Goal: Task Accomplishment & Management: Use online tool/utility

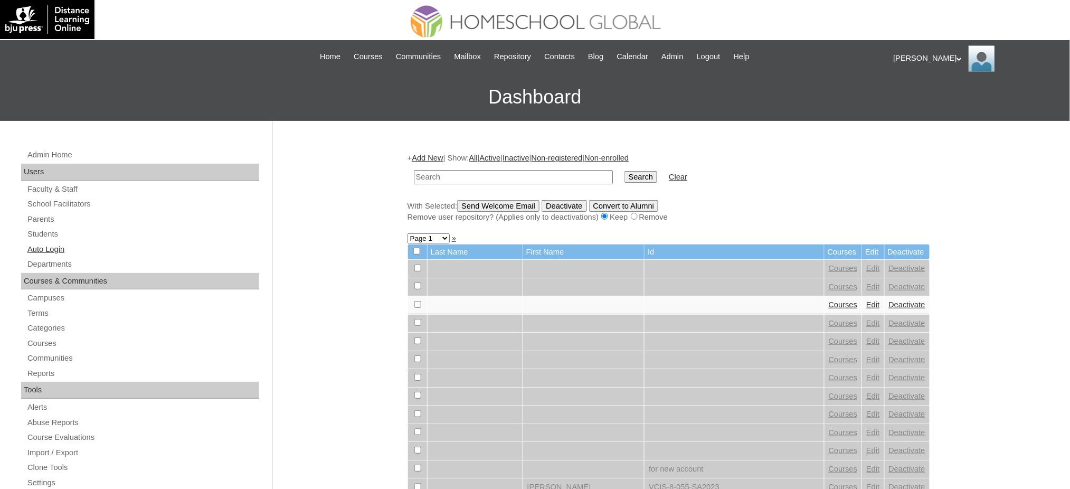
click at [52, 250] on link "Auto Login" at bounding box center [142, 249] width 233 height 13
click at [549, 180] on input "text" at bounding box center [513, 177] width 199 height 14
paste input "Calix Trent"
type input "Calix Trent"
click at [619, 167] on td "Search" at bounding box center [640, 177] width 43 height 25
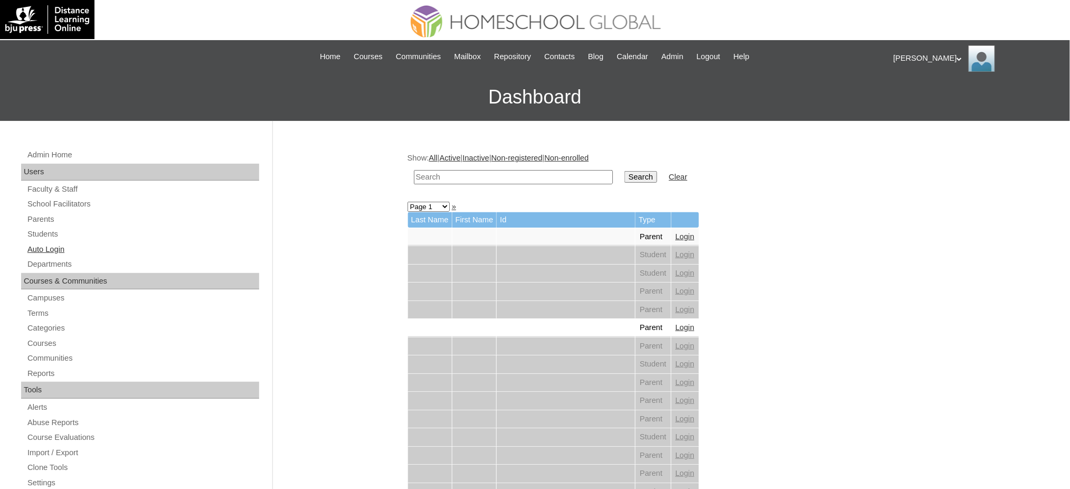
click at [28, 243] on link "Auto Login" at bounding box center [142, 249] width 233 height 13
click at [507, 177] on input "text" at bounding box center [513, 177] width 199 height 14
paste input "Calix Trent"
type input "Calix Trent"
click at [624, 177] on input "Search" at bounding box center [640, 177] width 33 height 12
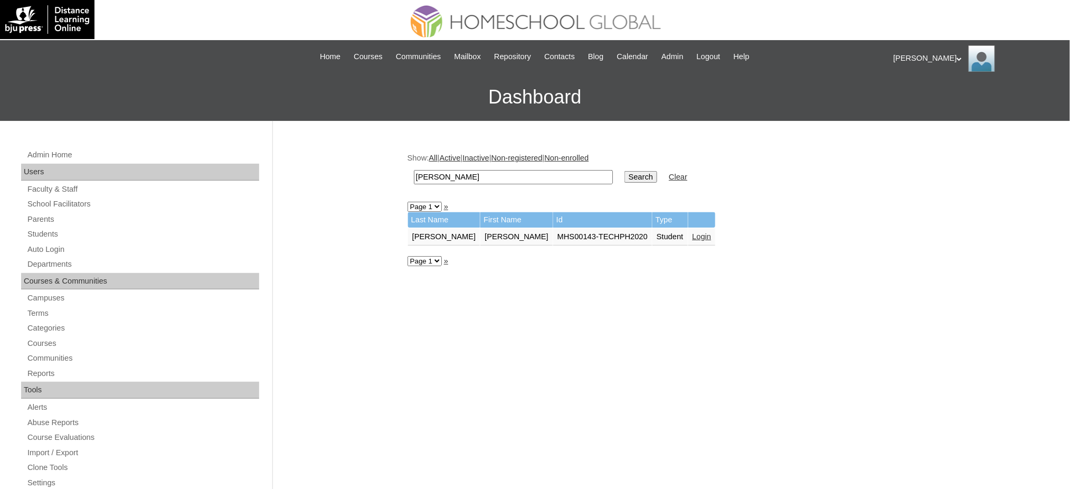
click at [692, 232] on link "Login" at bounding box center [701, 236] width 19 height 8
